Goal: Task Accomplishment & Management: Manage account settings

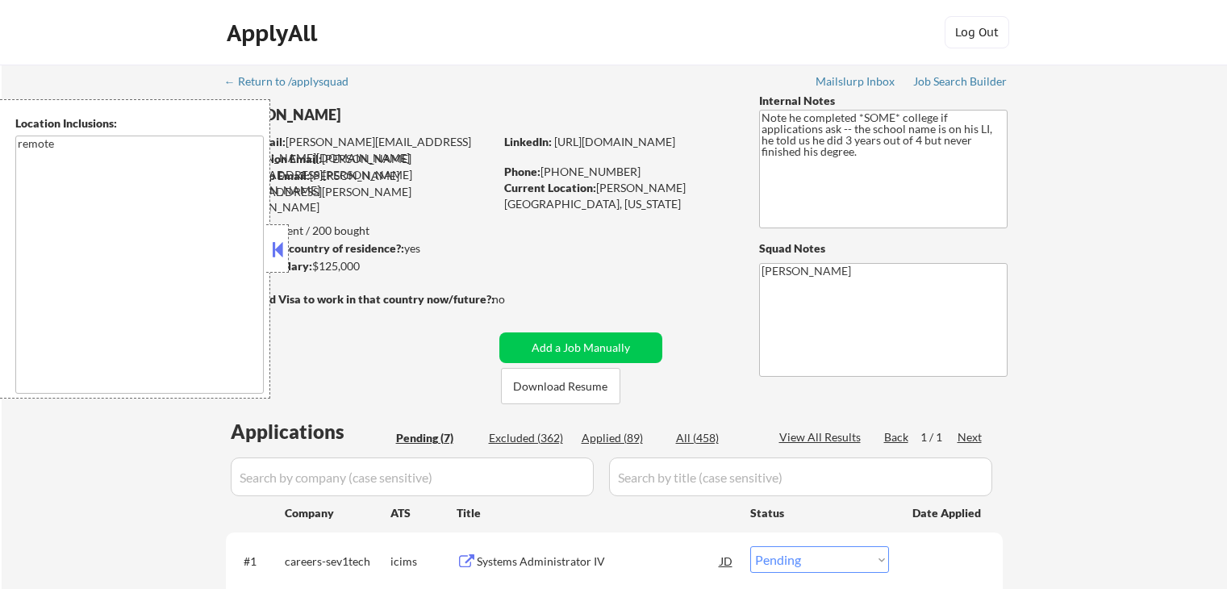
select select ""pending""
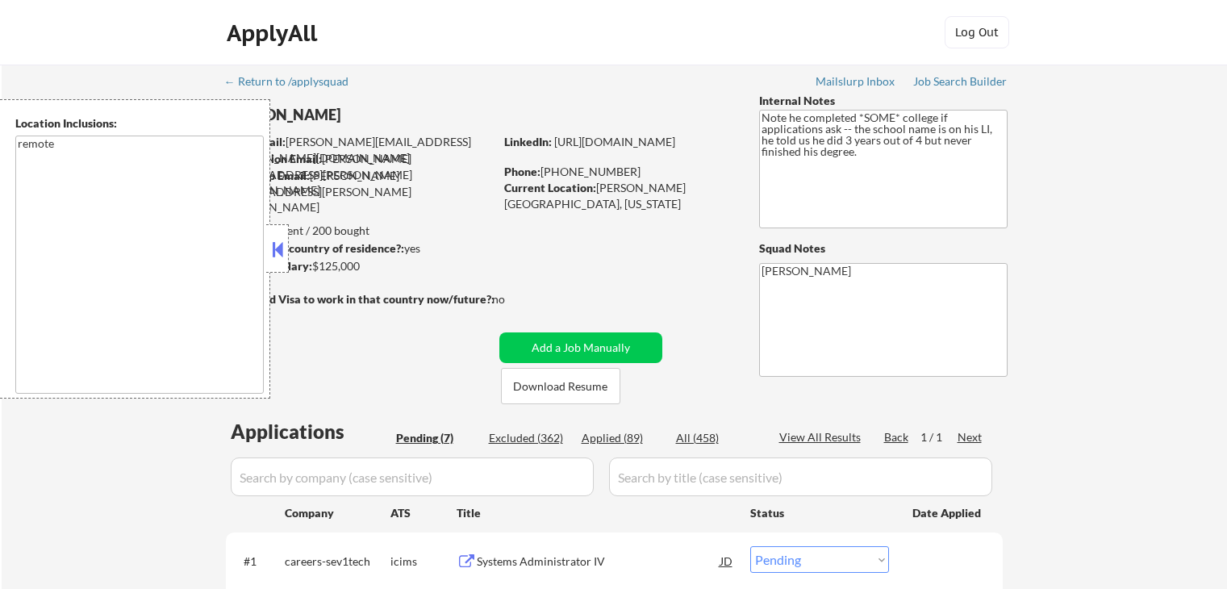
select select ""pending""
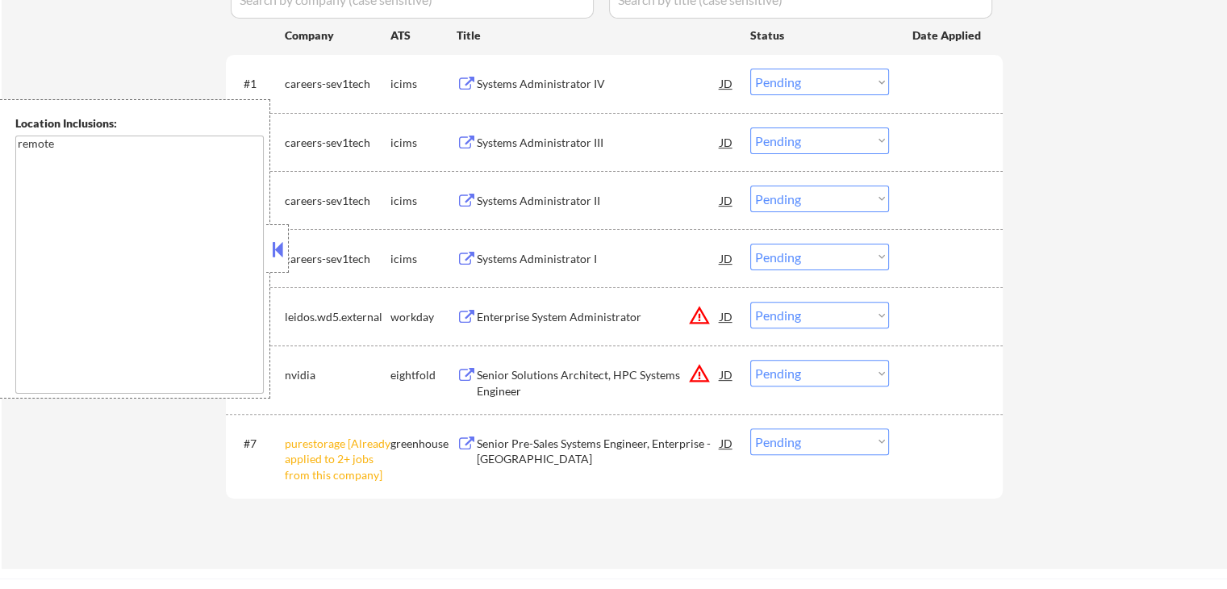
scroll to position [565, 0]
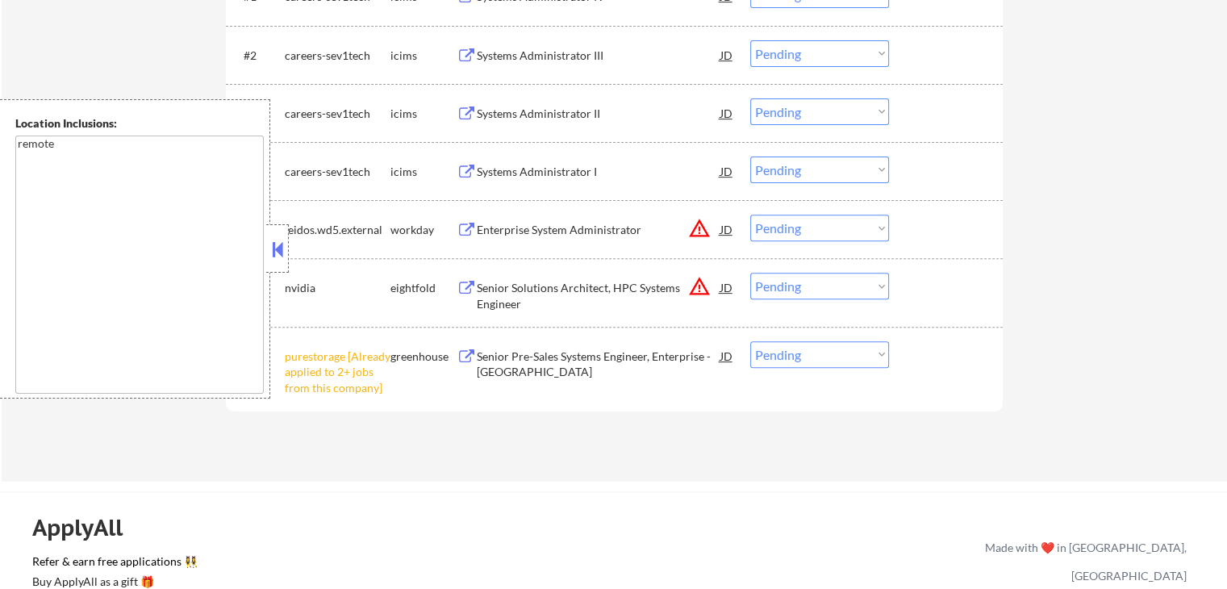
click at [787, 353] on select "Choose an option... Pending Applied Excluded (Questions) Excluded (Expired) Exc…" at bounding box center [819, 354] width 139 height 27
select select ""excluded__other_""
click at [750, 341] on select "Choose an option... Pending Applied Excluded (Questions) Excluded (Expired) Exc…" at bounding box center [819, 354] width 139 height 27
click at [793, 294] on select "Choose an option... Pending Applied Excluded (Questions) Excluded (Expired) Exc…" at bounding box center [819, 286] width 139 height 27
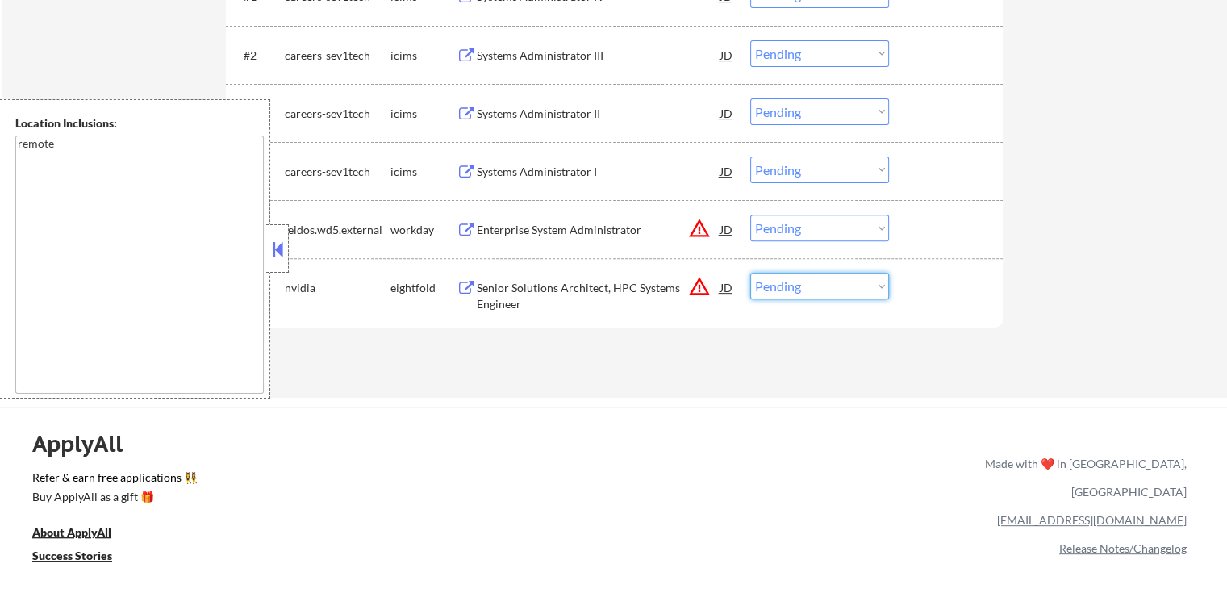
select select ""excluded__location_""
click at [750, 273] on select "Choose an option... Pending Applied Excluded (Questions) Excluded (Expired) Exc…" at bounding box center [819, 286] width 139 height 27
click at [800, 236] on select "Choose an option... Pending Applied Excluded (Questions) Excluded (Expired) Exc…" at bounding box center [819, 228] width 139 height 27
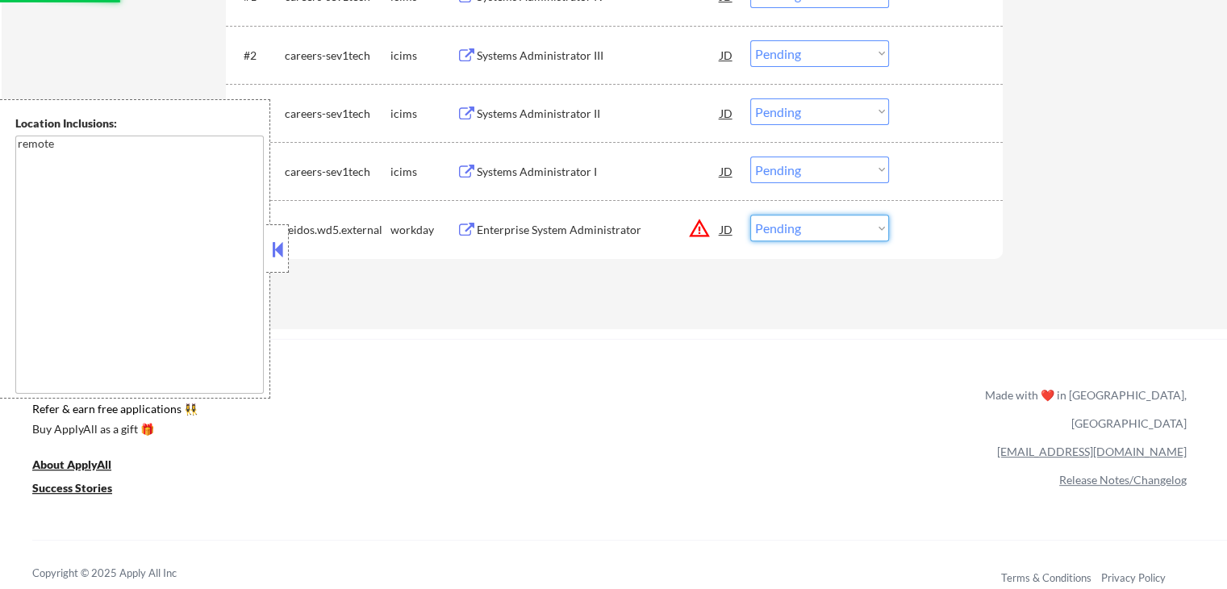
select select ""excluded__location_""
click at [750, 215] on select "Choose an option... Pending Applied Excluded (Questions) Excluded (Expired) Exc…" at bounding box center [819, 228] width 139 height 27
click at [753, 353] on div "ApplyAll Refer & earn free applications 👯‍♀️ Buy ApplyAll as a gift 🎁 About App…" at bounding box center [613, 478] width 1227 height 256
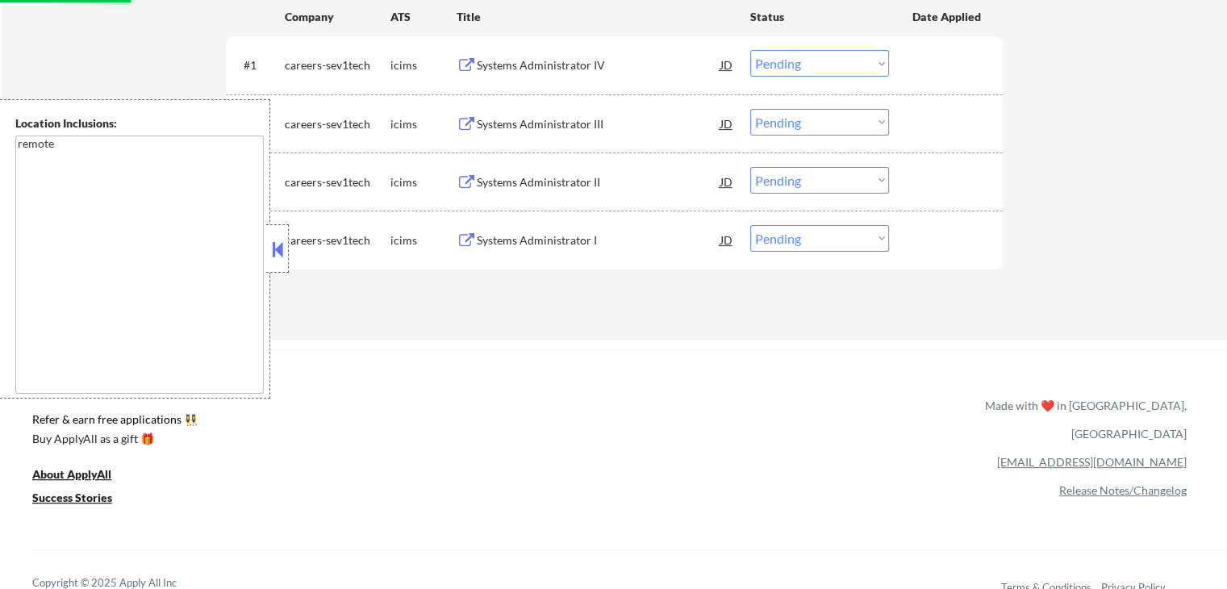
scroll to position [323, 0]
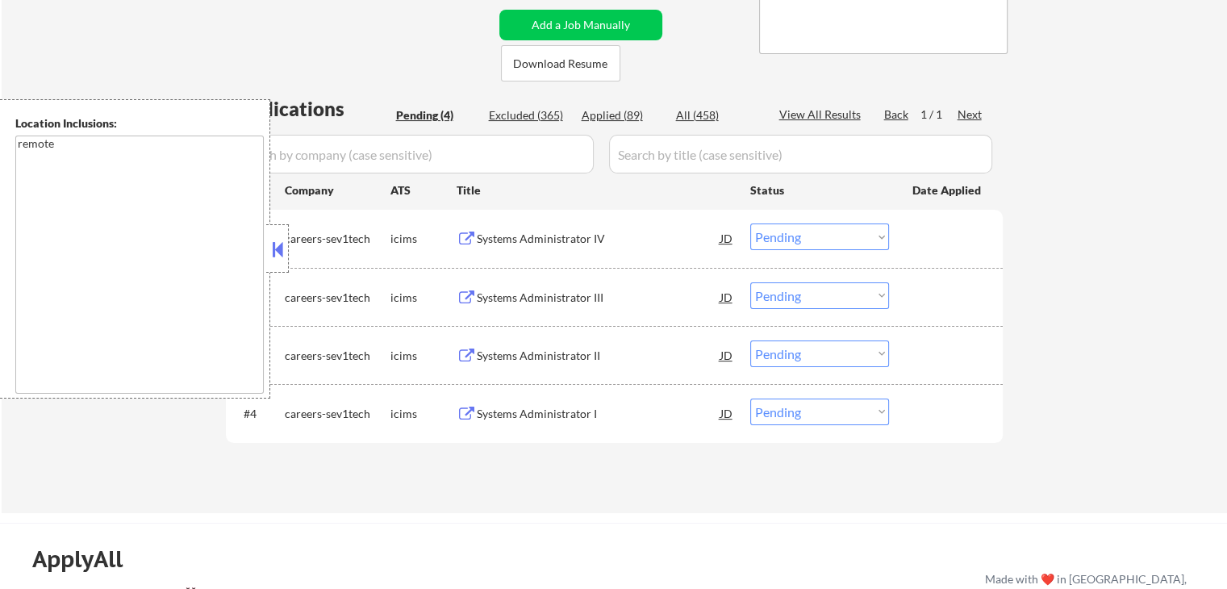
click at [583, 231] on div "Systems Administrator IV" at bounding box center [599, 239] width 244 height 16
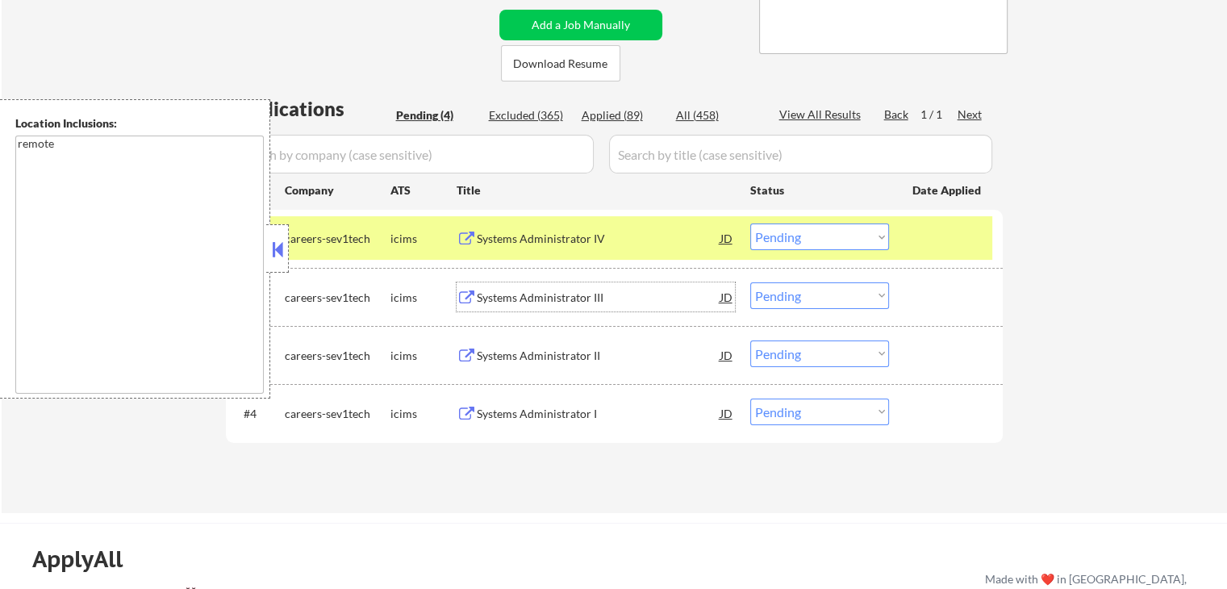
click at [613, 307] on div "Systems Administrator III" at bounding box center [599, 296] width 244 height 29
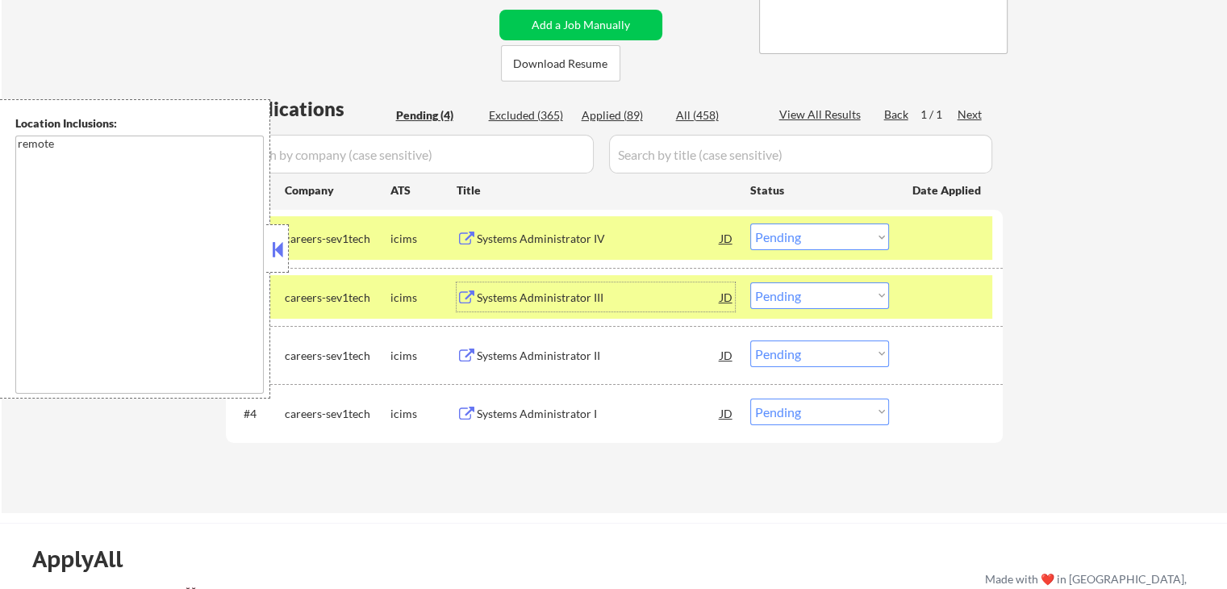
drag, startPoint x: 799, startPoint y: 228, endPoint x: 799, endPoint y: 249, distance: 21.0
click at [799, 231] on select "Choose an option... Pending Applied Excluded (Questions) Excluded (Expired) Exc…" at bounding box center [819, 236] width 139 height 27
click at [750, 223] on select "Choose an option... Pending Applied Excluded (Questions) Excluded (Expired) Exc…" at bounding box center [819, 236] width 139 height 27
click at [592, 349] on div "Systems Administrator II" at bounding box center [599, 356] width 244 height 16
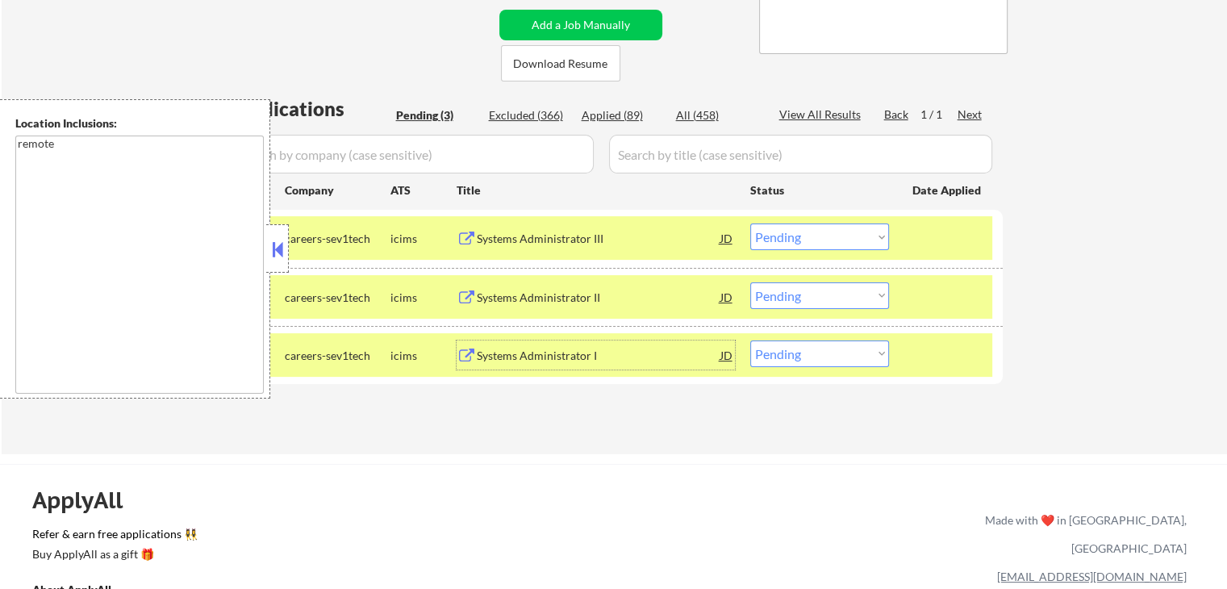
click at [812, 232] on select "Choose an option... Pending Applied Excluded (Questions) Excluded (Expired) Exc…" at bounding box center [819, 236] width 139 height 27
click at [750, 223] on select "Choose an option... Pending Applied Excluded (Questions) Excluded (Expired) Exc…" at bounding box center [819, 236] width 139 height 27
click at [623, 337] on div "#3 careers-sev1tech icims Systems Administrator I JD Choose an option... Pendin…" at bounding box center [612, 355] width 762 height 44
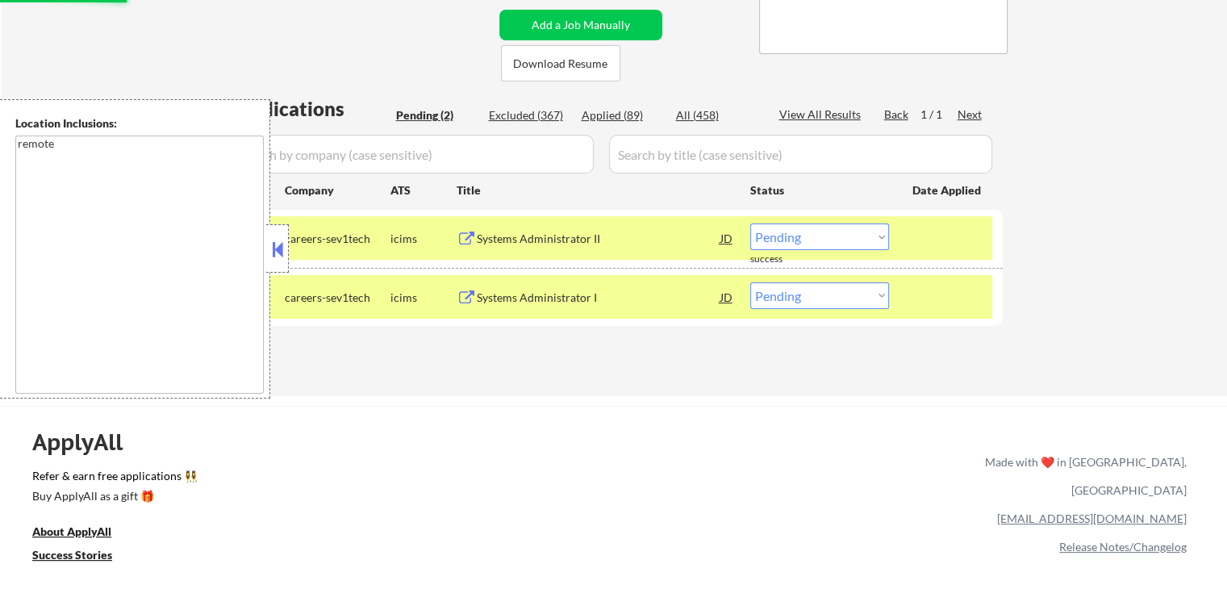
click at [590, 304] on div "Systems Administrator I" at bounding box center [599, 298] width 244 height 16
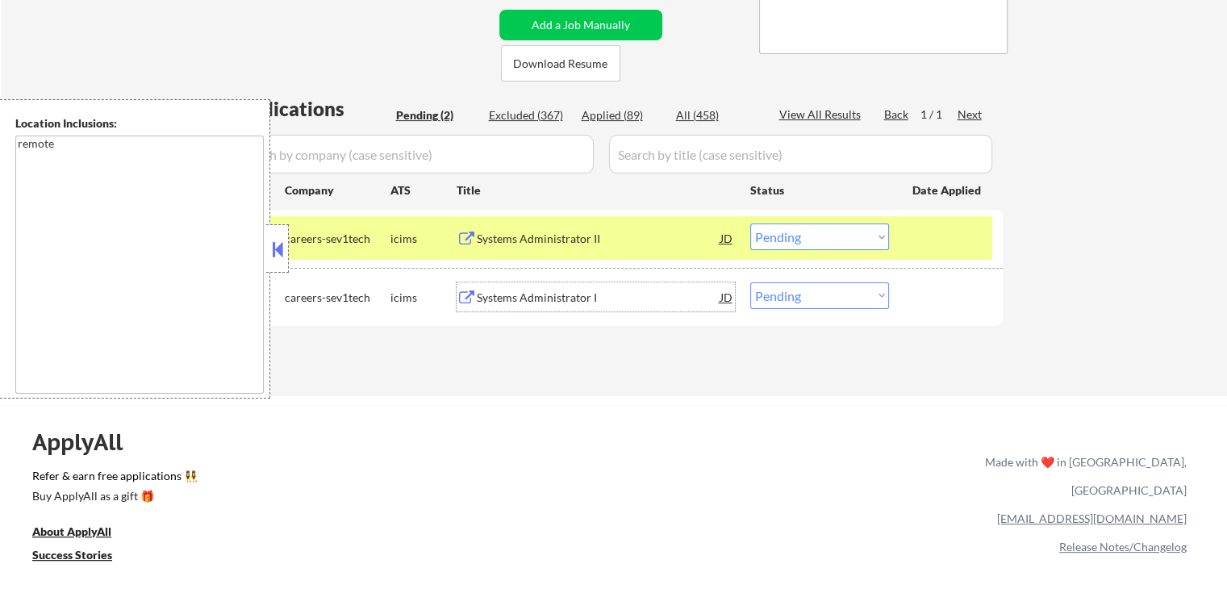
drag, startPoint x: 800, startPoint y: 235, endPoint x: 800, endPoint y: 245, distance: 10.5
click at [800, 236] on select "Choose an option... Pending Applied Excluded (Questions) Excluded (Expired) Exc…" at bounding box center [819, 236] width 139 height 27
click at [750, 223] on select "Choose an option... Pending Applied Excluded (Questions) Excluded (Expired) Exc…" at bounding box center [819, 236] width 139 height 27
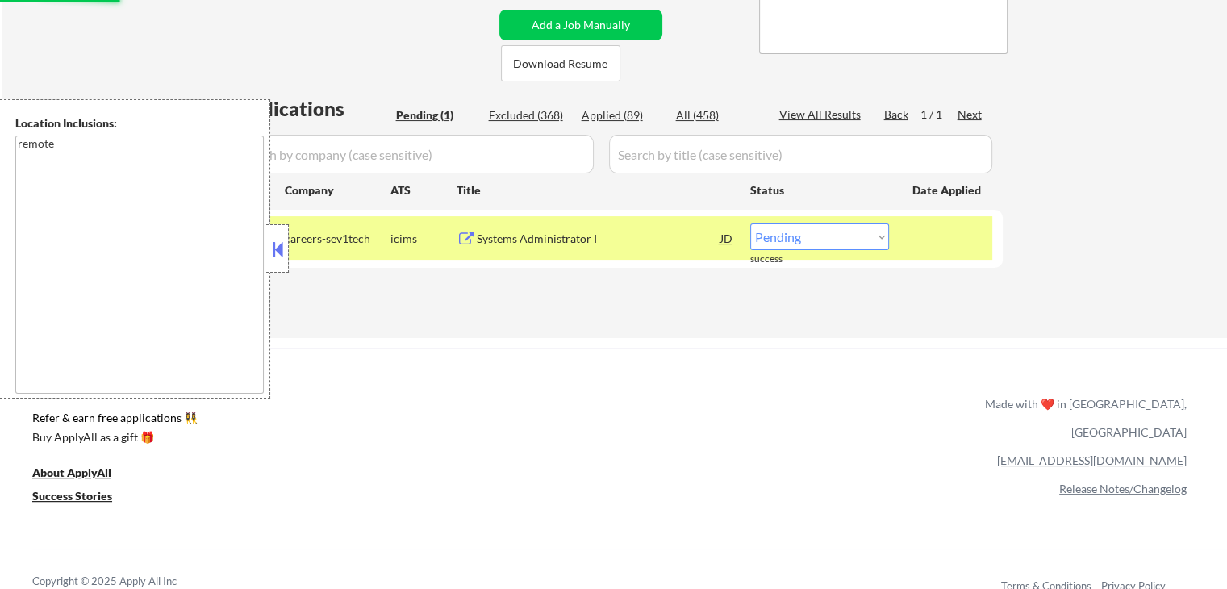
click at [801, 236] on select "Choose an option... Pending Applied Excluded (Questions) Excluded (Expired) Exc…" at bounding box center [819, 236] width 139 height 27
select select ""excluded__location_""
click at [750, 223] on select "Choose an option... Pending Applied Excluded (Questions) Excluded (Expired) Exc…" at bounding box center [819, 236] width 139 height 27
click at [774, 346] on div "← Return to /applysquad Mailslurp Inbox Job Search Builder [PERSON_NAME] User E…" at bounding box center [613, 421] width 1227 height 1488
